Goal: Information Seeking & Learning: Find specific page/section

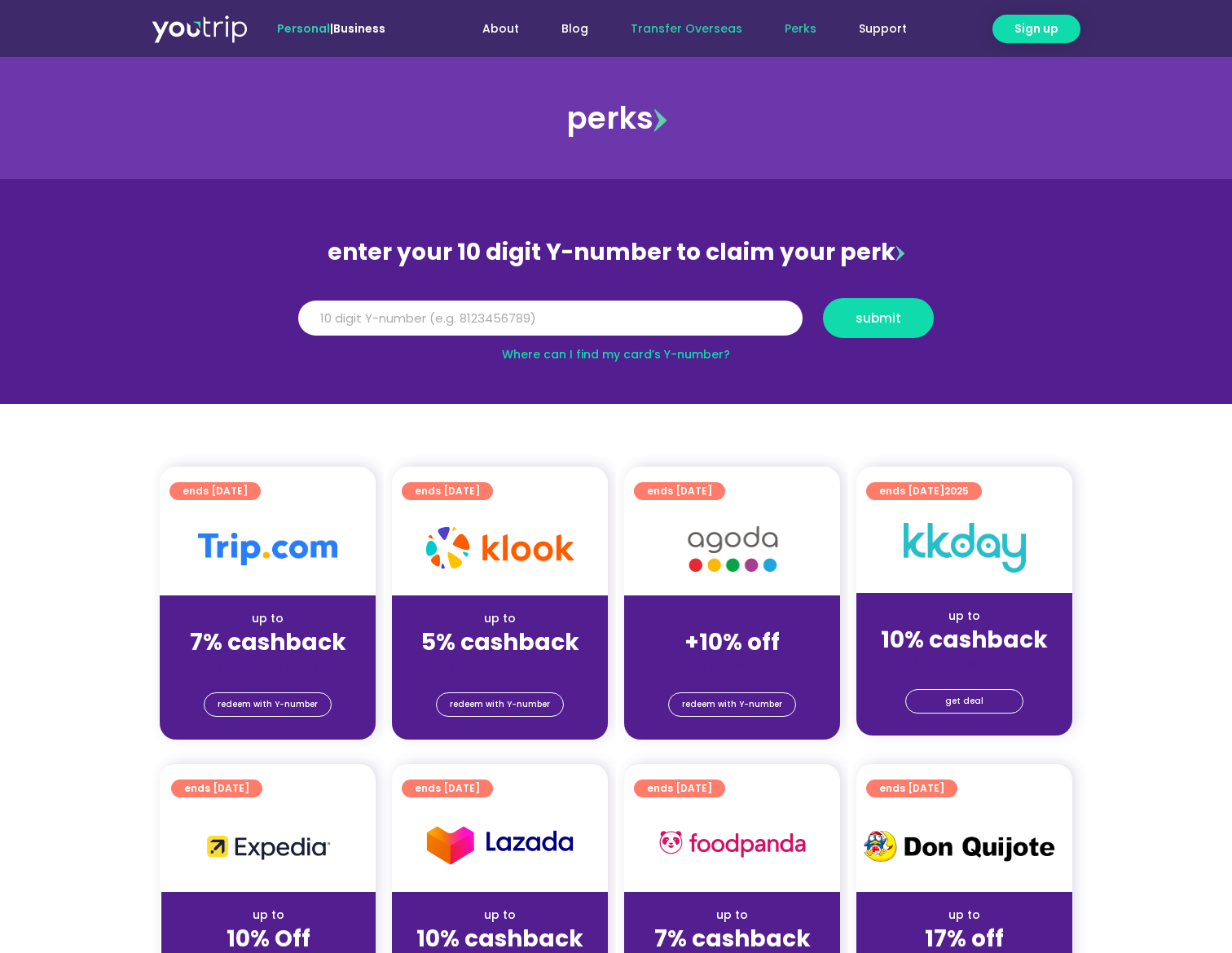
click at [700, 37] on link "Transfer Overseas" at bounding box center [686, 29] width 154 height 30
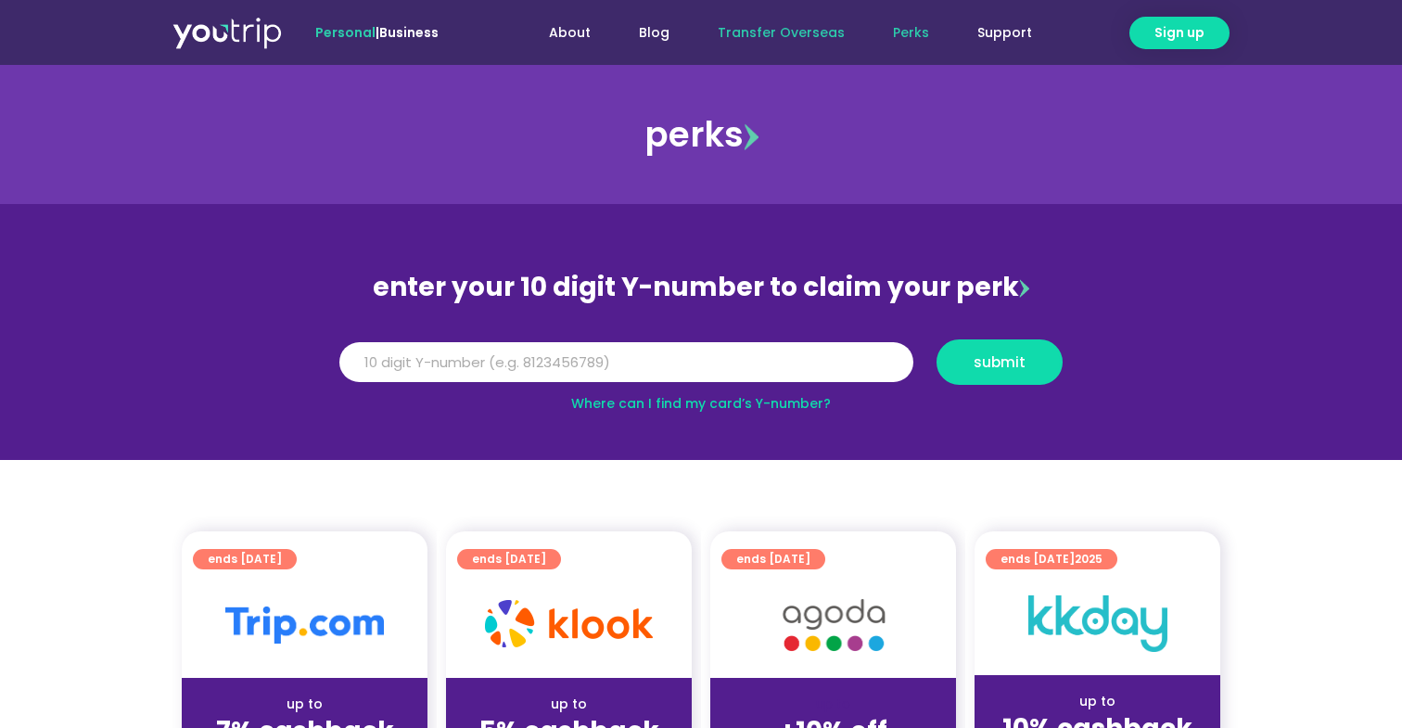
click at [779, 37] on link "Transfer Overseas" at bounding box center [781, 33] width 175 height 34
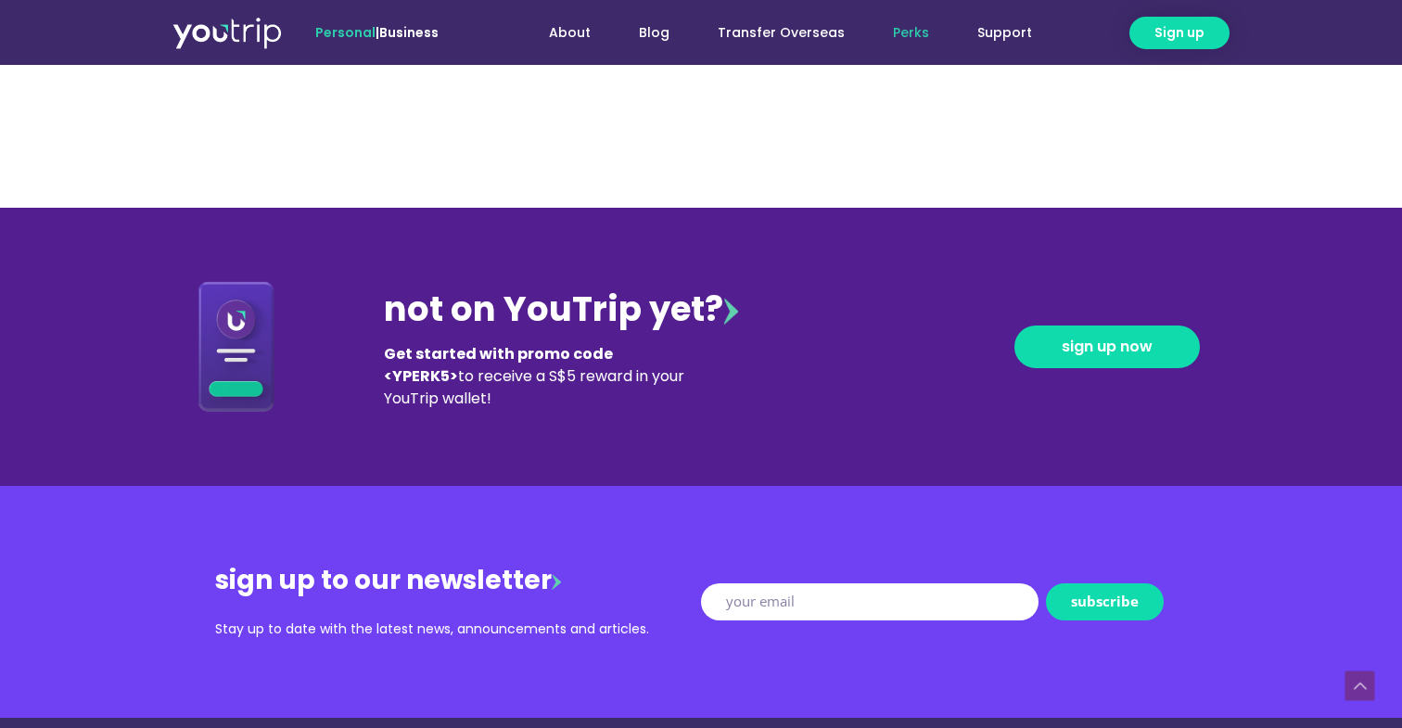
scroll to position [1774, 0]
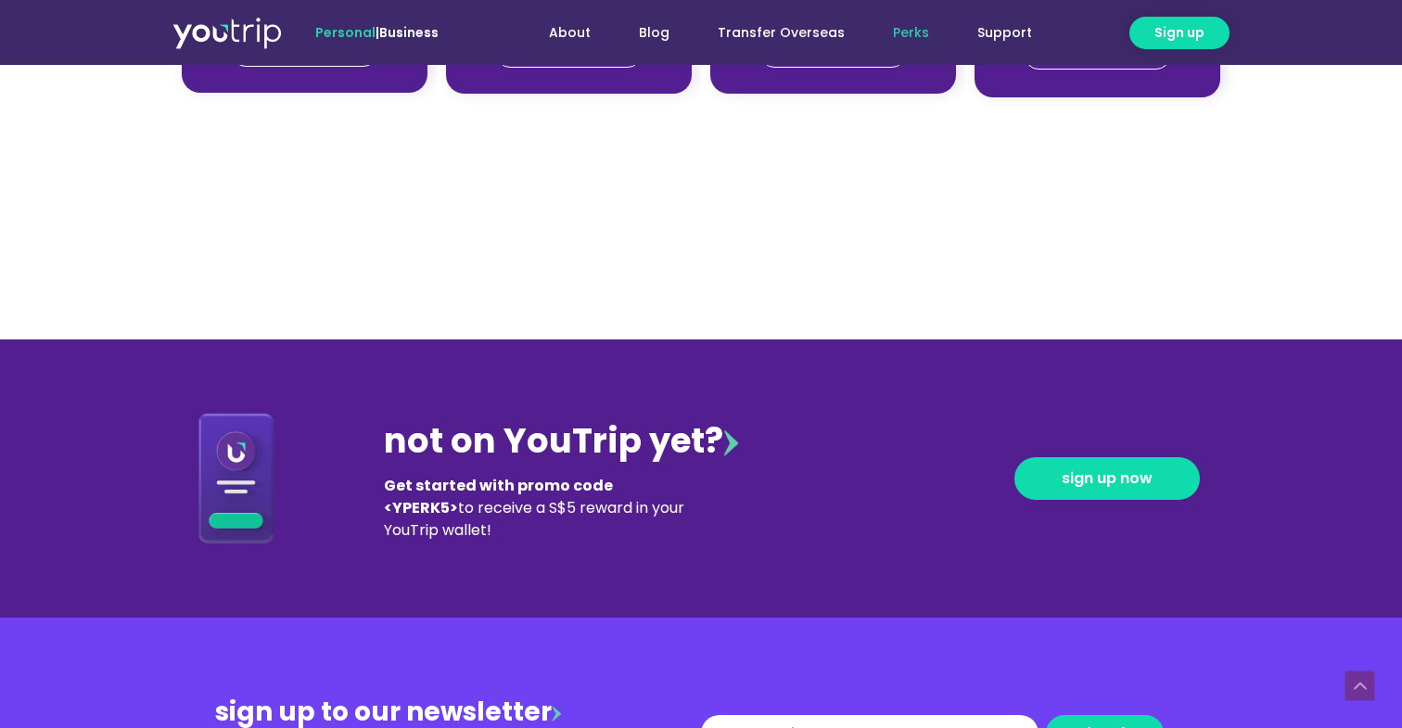
click at [631, 441] on div "not on YouTrip yet?" at bounding box center [561, 441] width 354 height 52
click at [416, 34] on link "Business" at bounding box center [408, 32] width 59 height 19
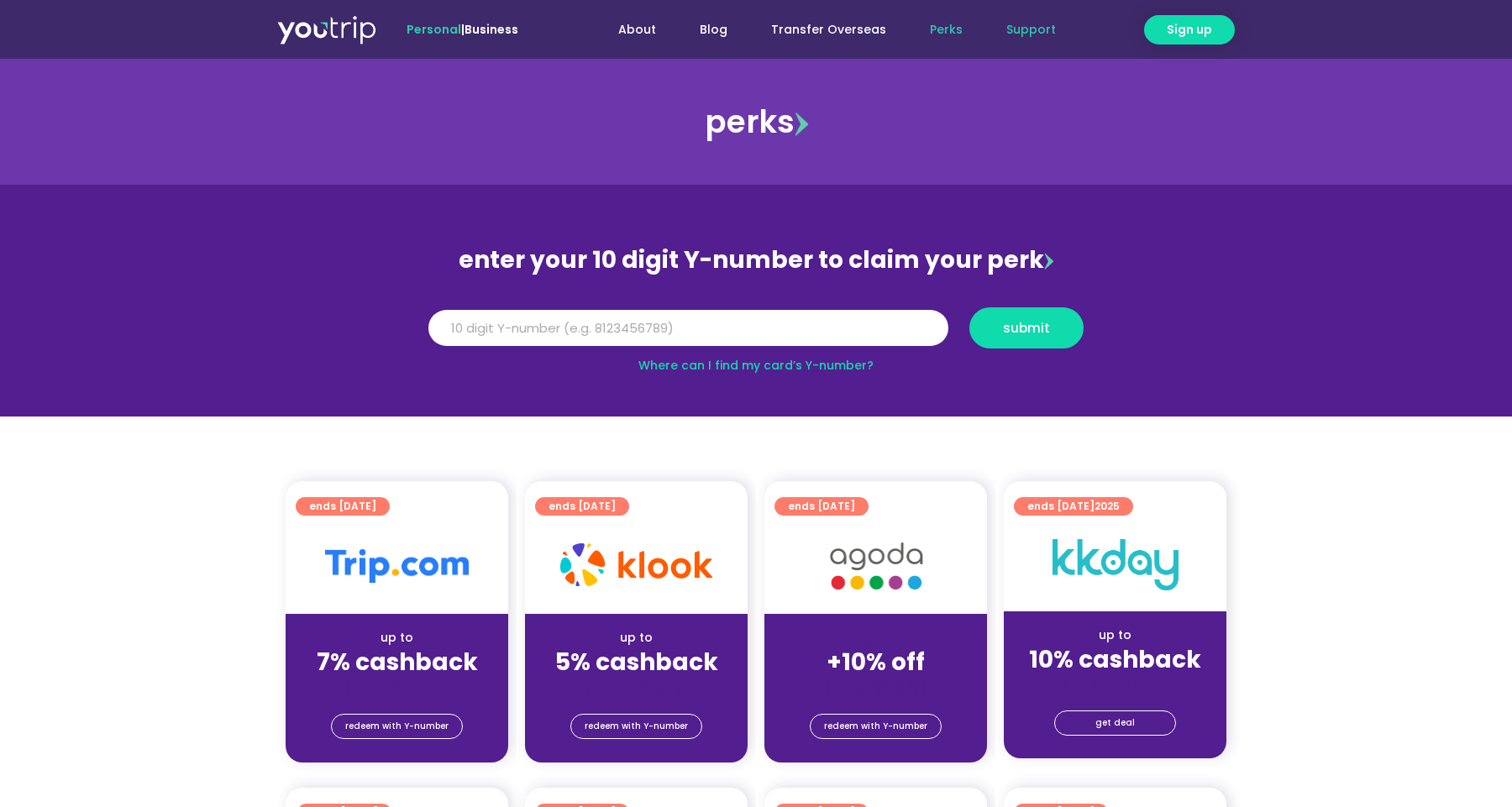
click at [1021, 19] on link "Support" at bounding box center [1031, 30] width 93 height 31
